Goal: Navigation & Orientation: Find specific page/section

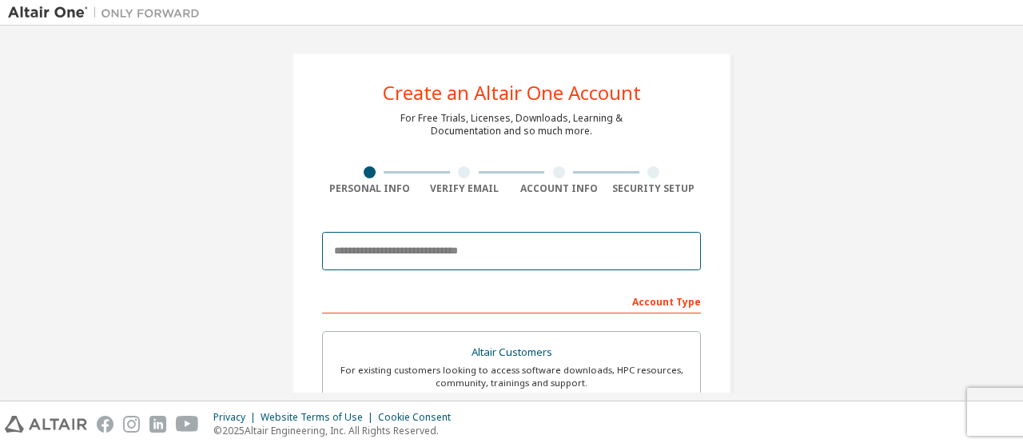
click at [464, 252] on input "email" at bounding box center [511, 251] width 379 height 38
type input "**********"
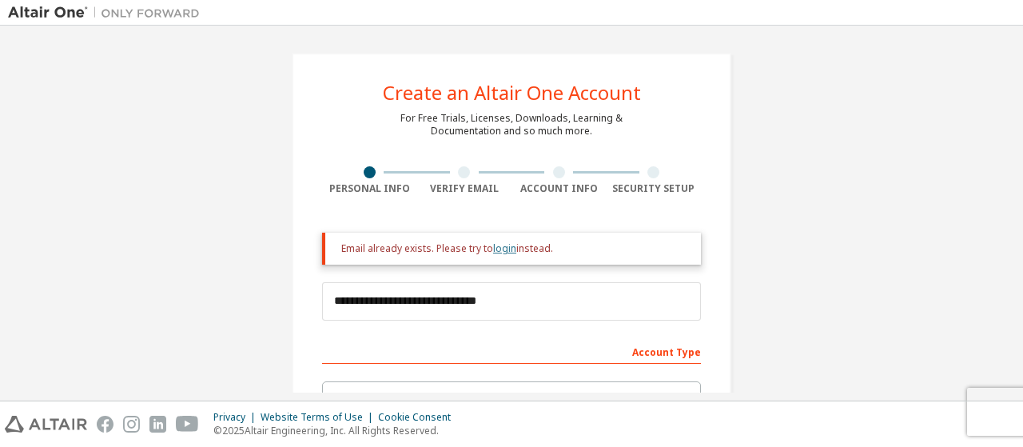
click at [495, 246] on link "login" at bounding box center [504, 248] width 23 height 14
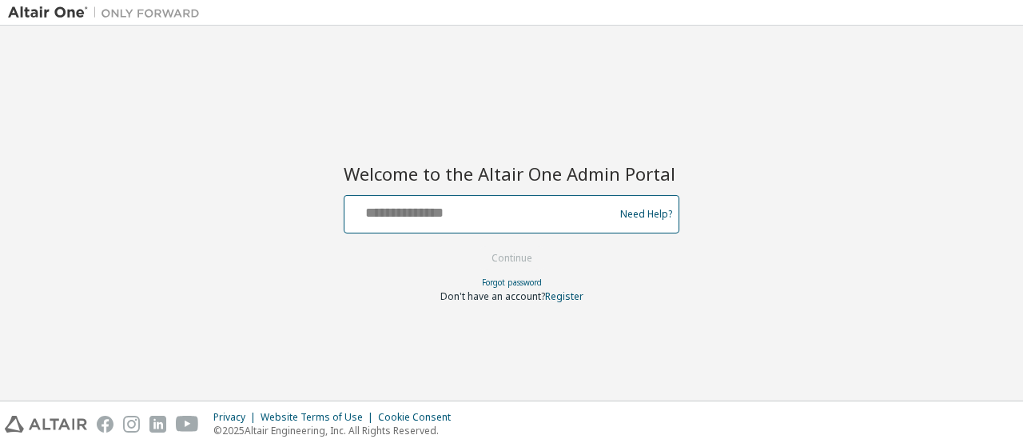
click at [472, 205] on input "text" at bounding box center [481, 210] width 261 height 23
type input "**********"
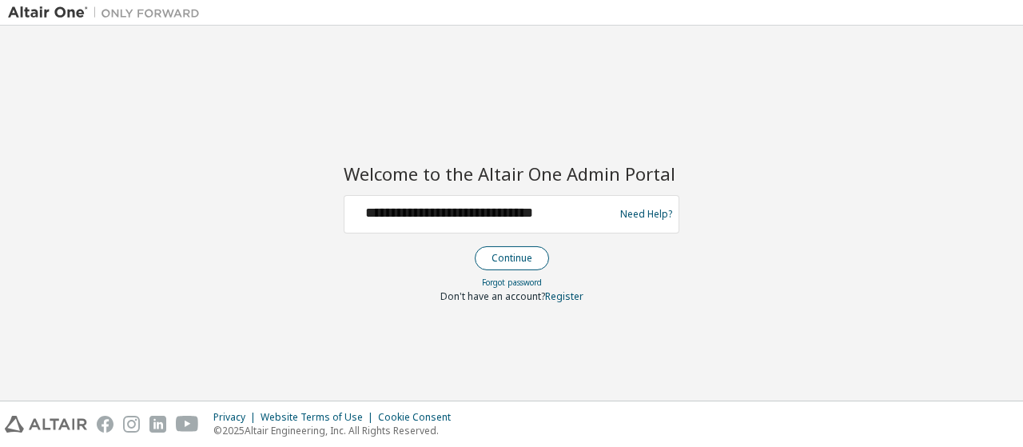
click at [493, 246] on button "Continue" at bounding box center [512, 258] width 74 height 24
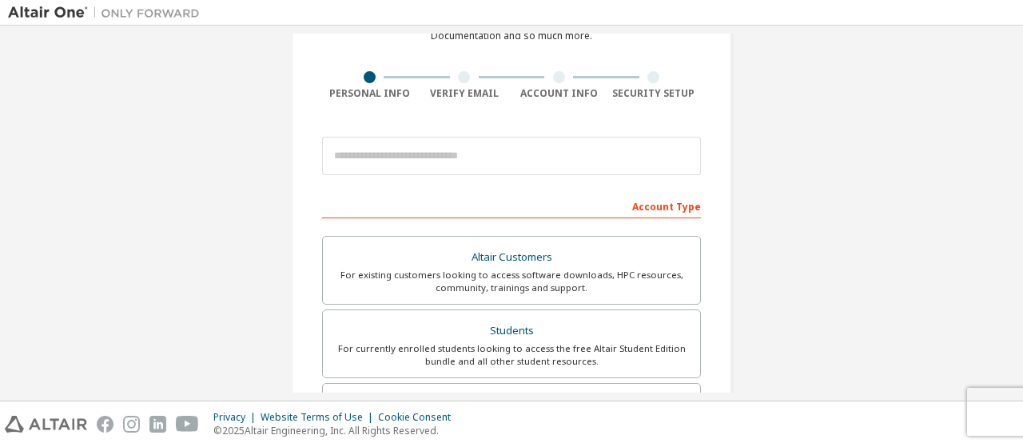
scroll to position [80, 0]
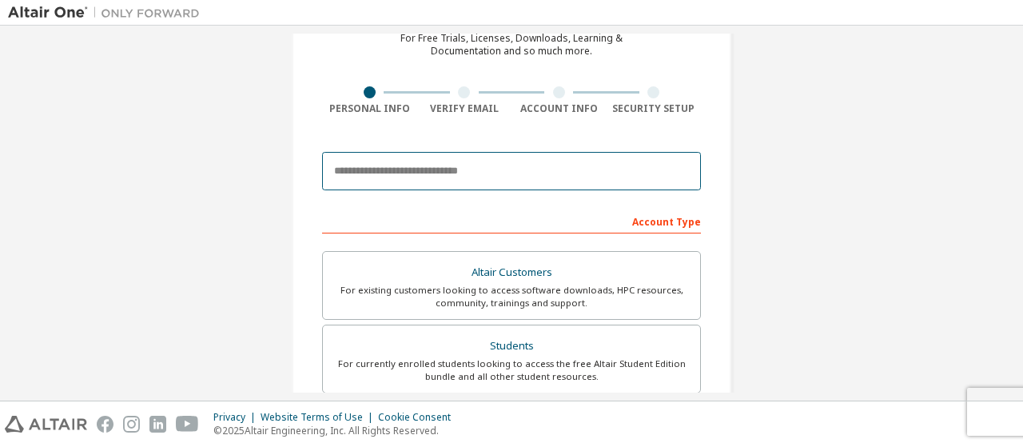
click at [505, 161] on input "email" at bounding box center [511, 171] width 379 height 38
type input "**********"
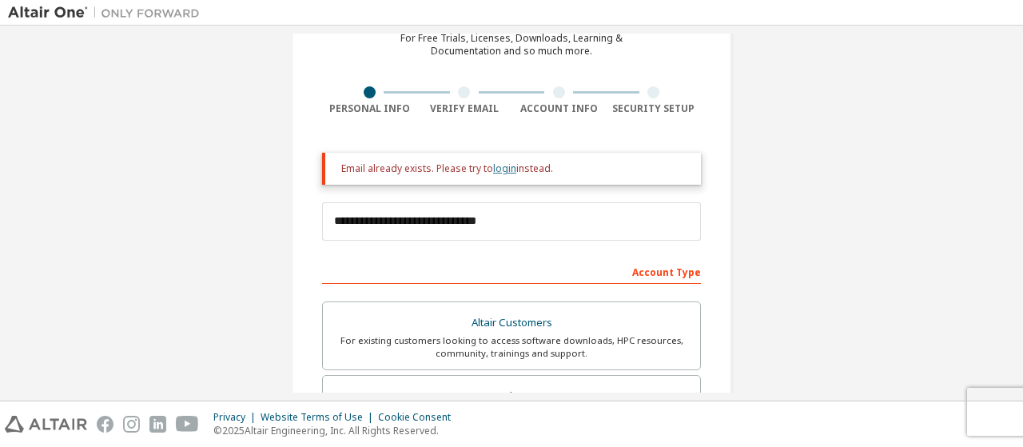
click at [500, 172] on link "login" at bounding box center [504, 168] width 23 height 14
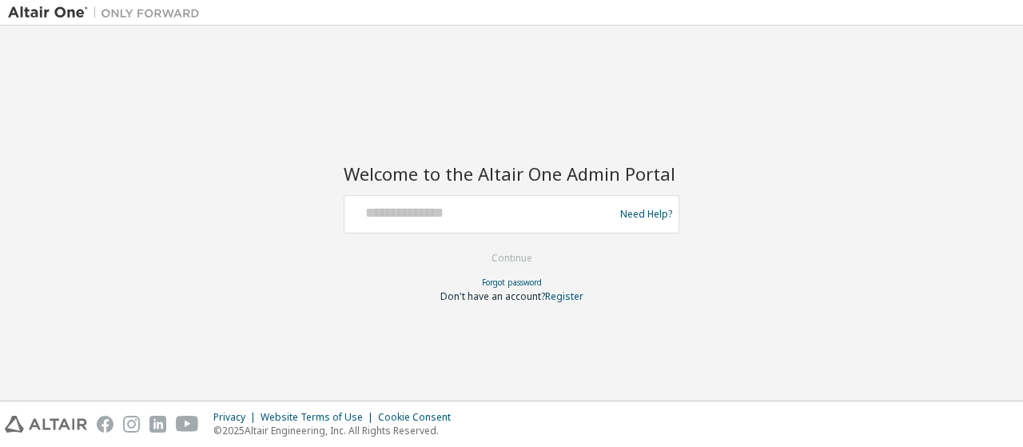
click at [507, 226] on div at bounding box center [481, 214] width 261 height 30
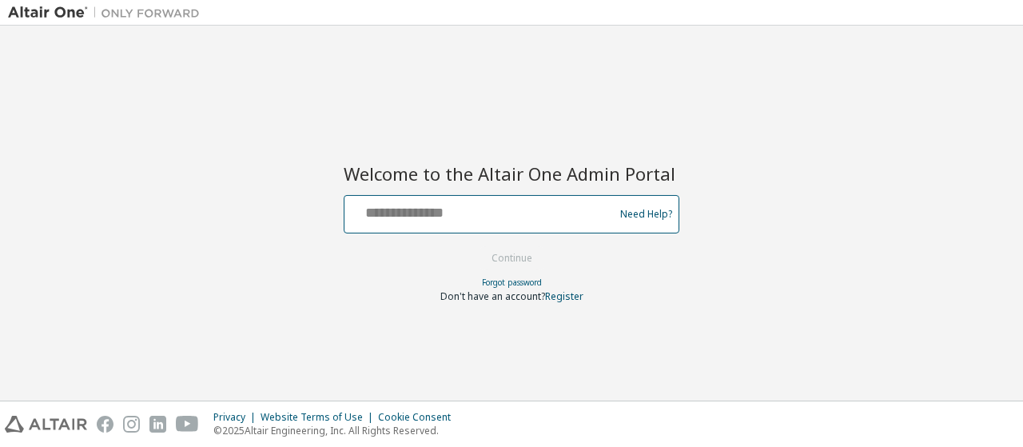
click at [487, 218] on input "text" at bounding box center [481, 210] width 261 height 23
type input "**********"
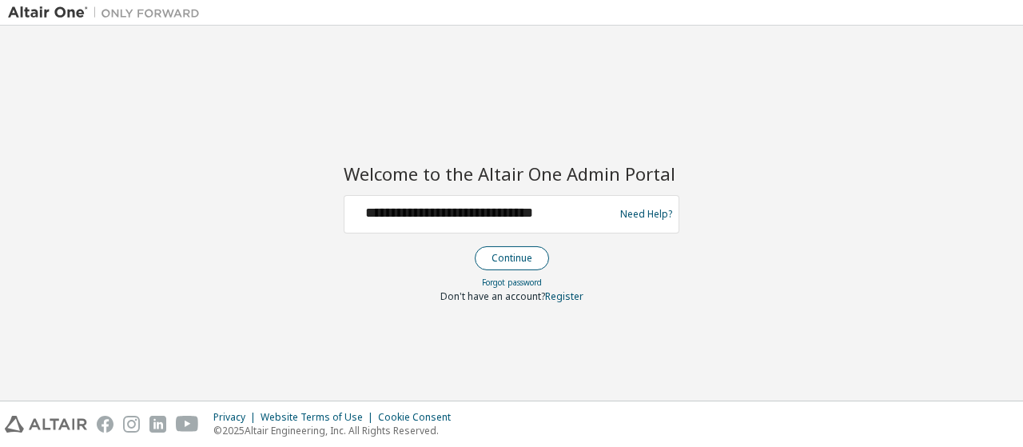
click at [519, 268] on button "Continue" at bounding box center [512, 258] width 74 height 24
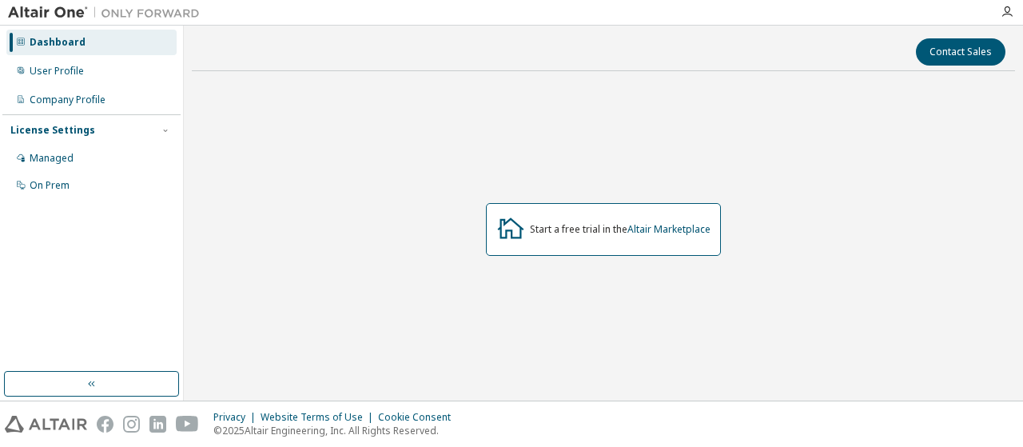
click at [38, 44] on div "Dashboard" at bounding box center [58, 42] width 56 height 13
click at [42, 73] on div "User Profile" at bounding box center [57, 71] width 54 height 13
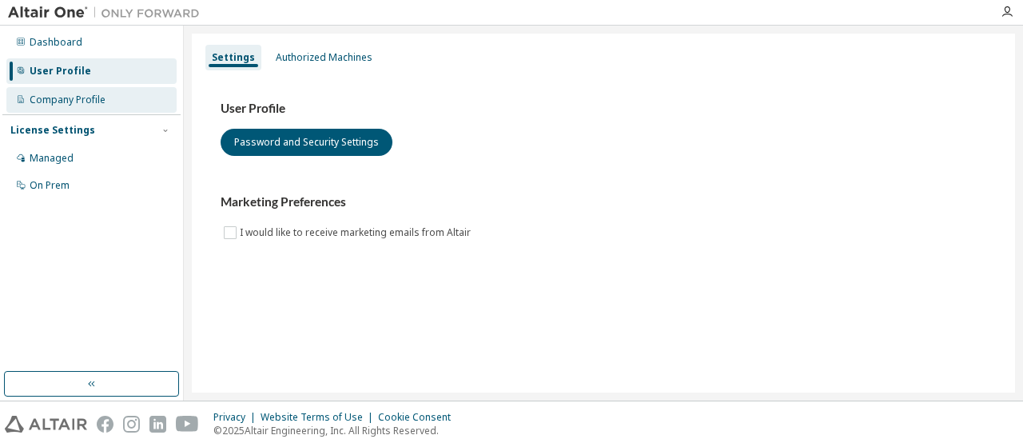
click at [48, 103] on div "Company Profile" at bounding box center [68, 100] width 76 height 13
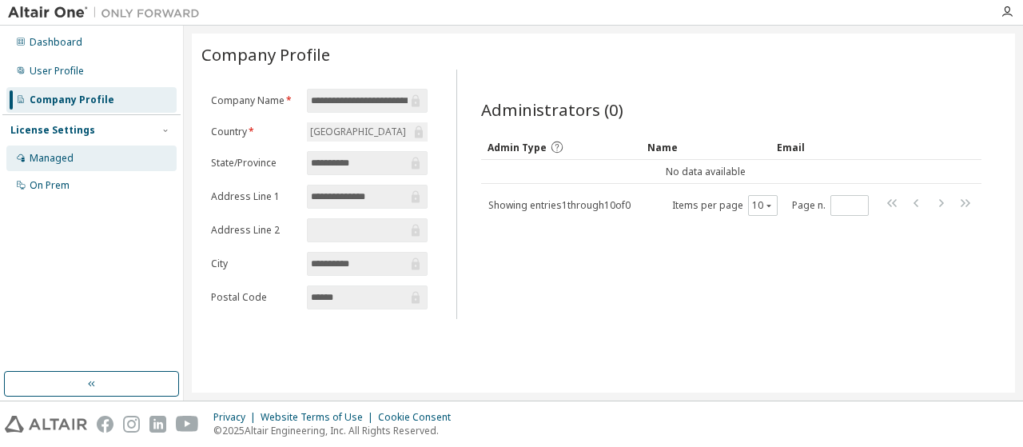
click at [58, 165] on div "Managed" at bounding box center [91, 158] width 170 height 26
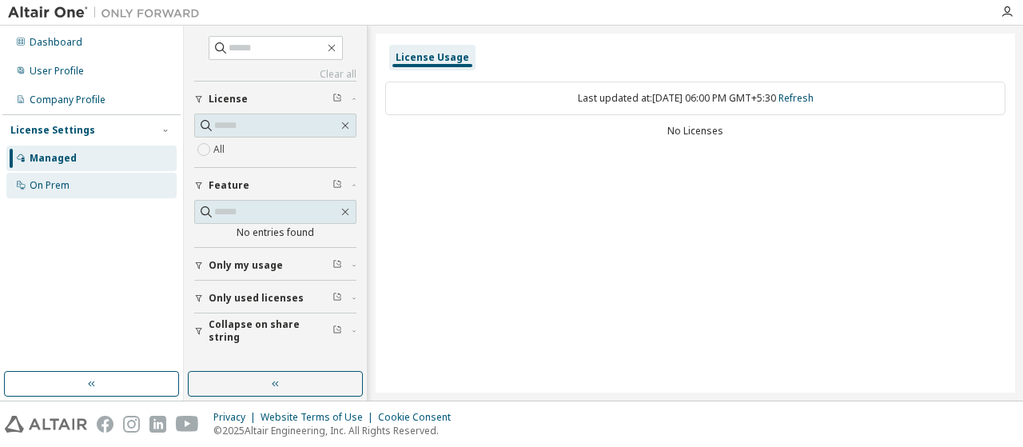
click at [58, 180] on div "On Prem" at bounding box center [50, 185] width 40 height 13
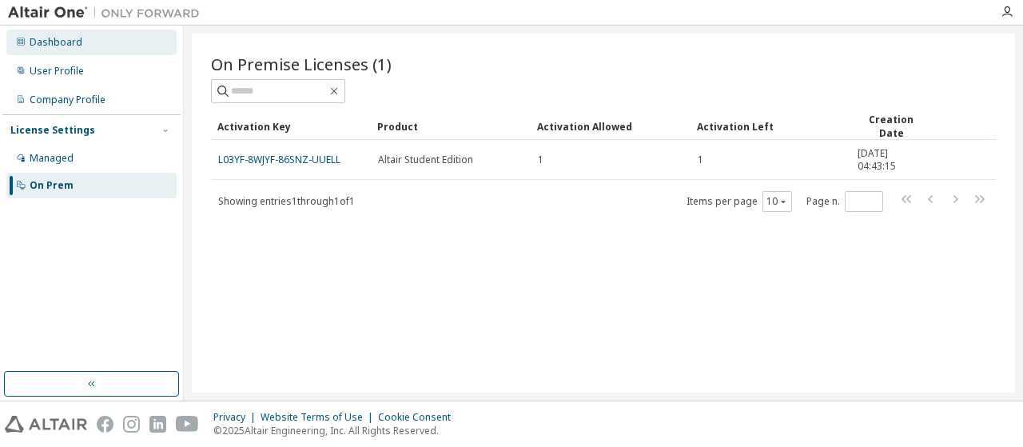
click at [54, 36] on div "Dashboard" at bounding box center [91, 43] width 170 height 26
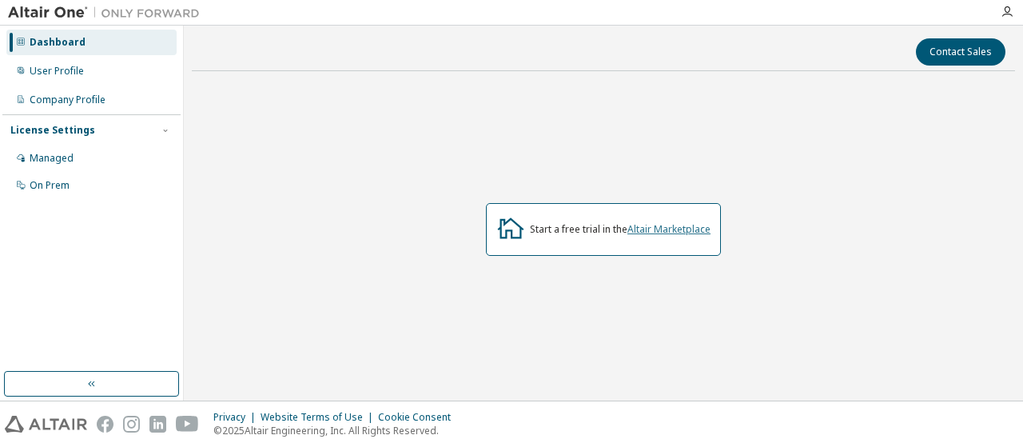
click at [684, 226] on link "Altair Marketplace" at bounding box center [668, 229] width 83 height 14
